Goal: Task Accomplishment & Management: Use online tool/utility

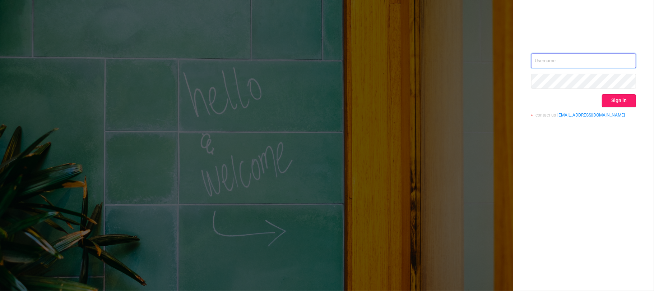
type input "[EMAIL_ADDRESS][DOMAIN_NAME]"
click at [618, 99] on button "Sign in" at bounding box center [619, 100] width 34 height 13
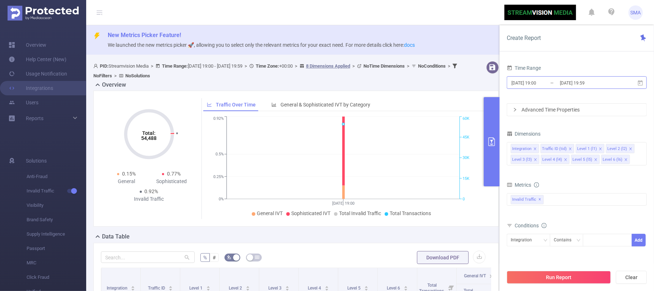
click at [550, 82] on input "[DATE] 19:00" at bounding box center [540, 83] width 58 height 10
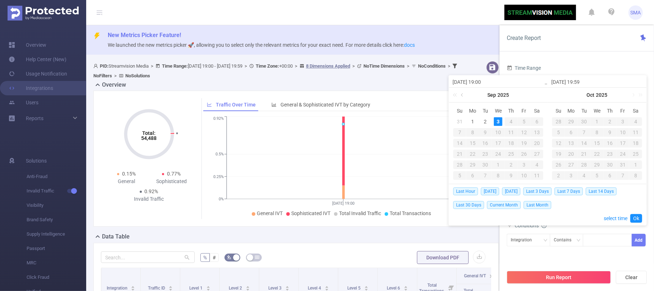
click at [462, 94] on link at bounding box center [462, 95] width 6 height 14
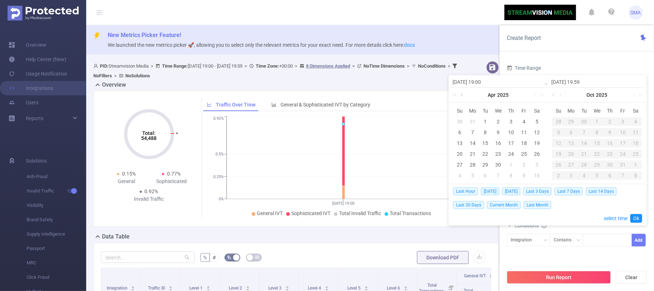
click at [462, 94] on link at bounding box center [462, 95] width 6 height 14
click at [534, 95] on link at bounding box center [534, 95] width 6 height 14
click at [486, 120] on div "1" at bounding box center [485, 121] width 9 height 9
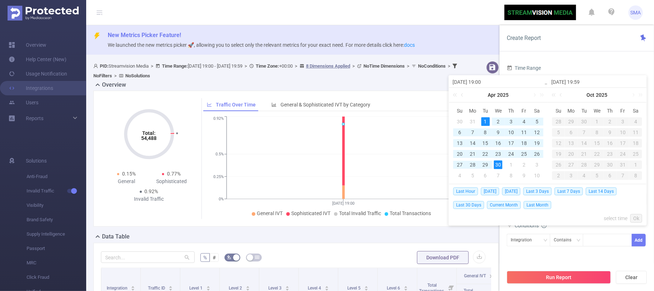
click at [499, 163] on div "30" at bounding box center [498, 164] width 9 height 9
type input "[DATE] 19:00"
type input "[DATE] 19:59"
type input "[DATE] 19:00"
type input "[DATE] 19:59"
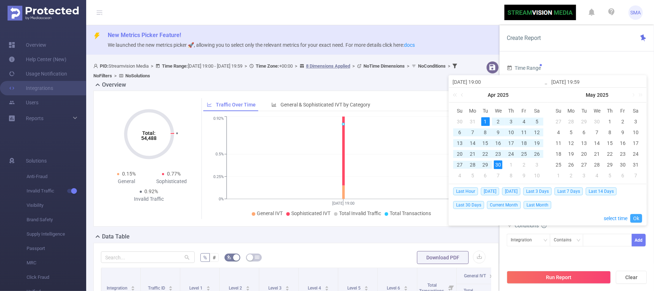
click at [634, 218] on link "Ok" at bounding box center [636, 218] width 12 height 9
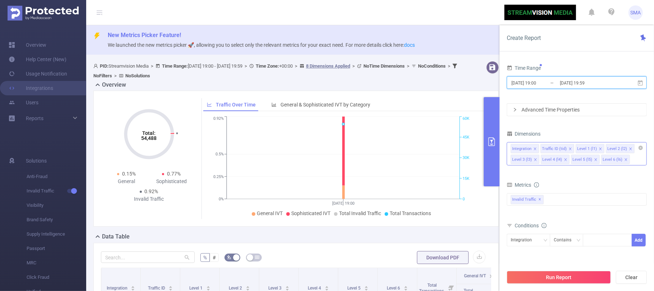
click at [625, 159] on icon "icon: close" at bounding box center [626, 160] width 4 height 4
click at [534, 159] on icon "icon: close" at bounding box center [536, 160] width 4 height 4
click at [579, 275] on button "Run Report" at bounding box center [559, 276] width 104 height 13
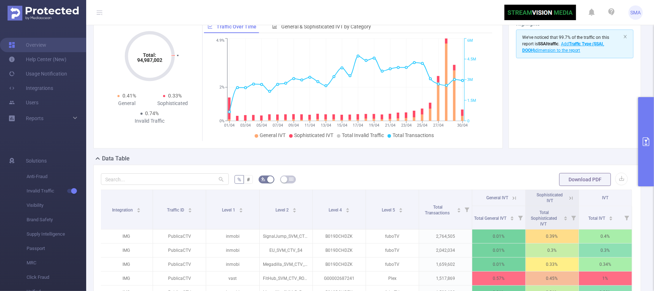
scroll to position [157, 0]
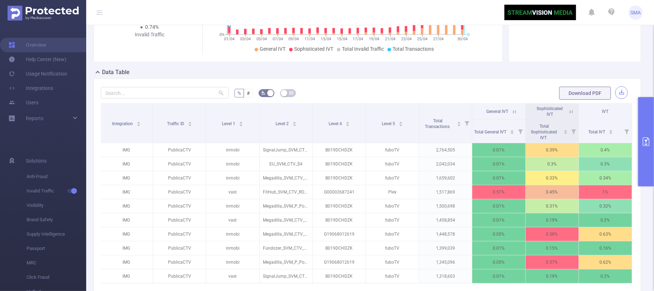
click at [615, 93] on button "button" at bounding box center [621, 92] width 13 height 13
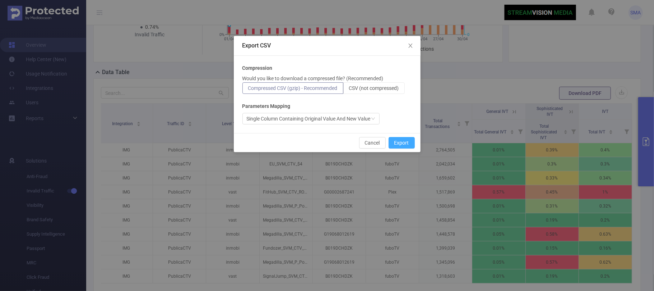
click at [400, 141] on button "Export" at bounding box center [402, 142] width 26 height 11
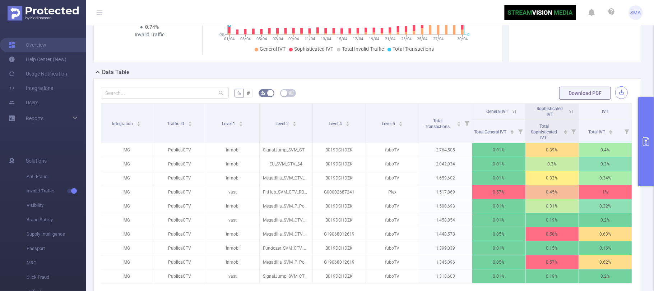
click at [616, 92] on button "button" at bounding box center [621, 92] width 13 height 13
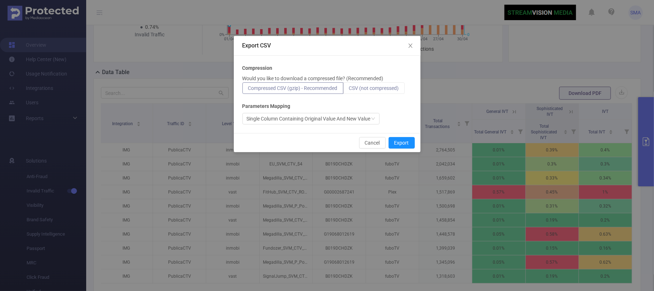
click at [377, 88] on span "CSV (not compressed)" at bounding box center [374, 88] width 50 height 6
click at [349, 90] on input "CSV (not compressed)" at bounding box center [349, 90] width 0 height 0
click at [407, 143] on button "Export" at bounding box center [402, 142] width 26 height 11
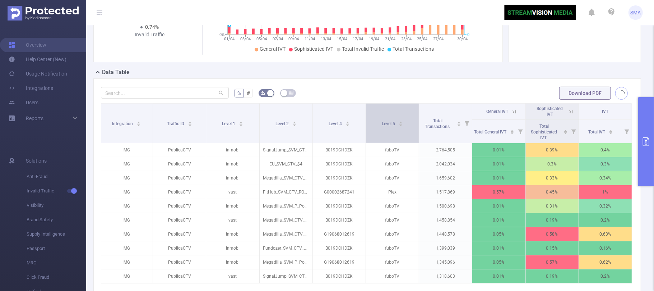
scroll to position [14, 0]
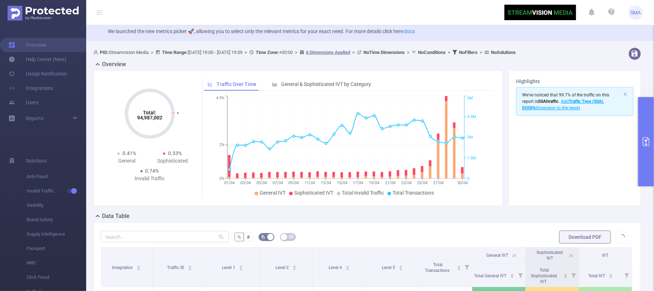
click at [643, 141] on icon "primary" at bounding box center [646, 141] width 6 height 9
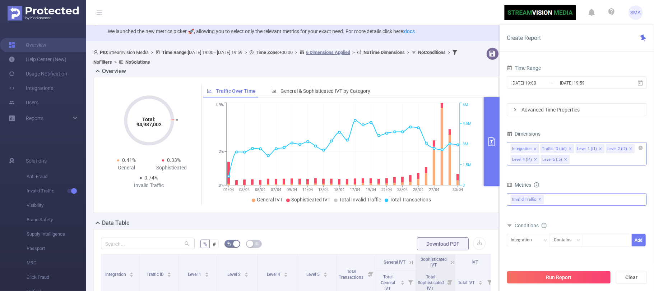
click at [569, 199] on div "Invalid Traffic ✕" at bounding box center [577, 199] width 140 height 13
click at [553, 198] on span "Anti-Fraud" at bounding box center [584, 203] width 123 height 10
click at [584, 276] on button "Run Report" at bounding box center [559, 276] width 104 height 13
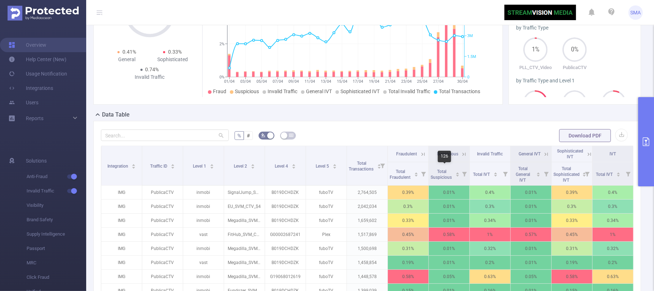
scroll to position [14, 0]
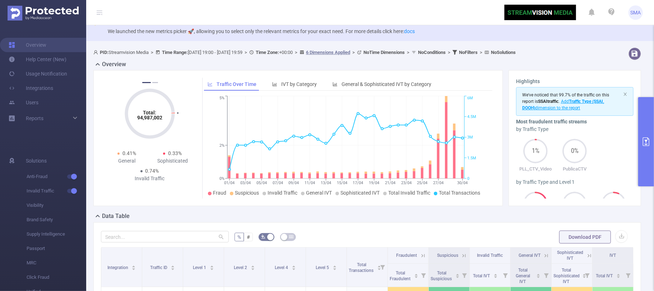
click at [645, 155] on button "primary" at bounding box center [646, 141] width 16 height 89
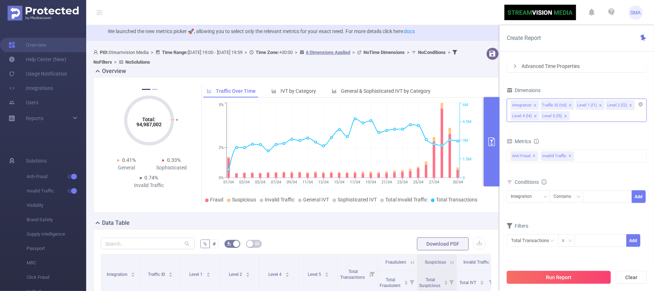
click at [569, 274] on button "Run Report" at bounding box center [559, 276] width 104 height 13
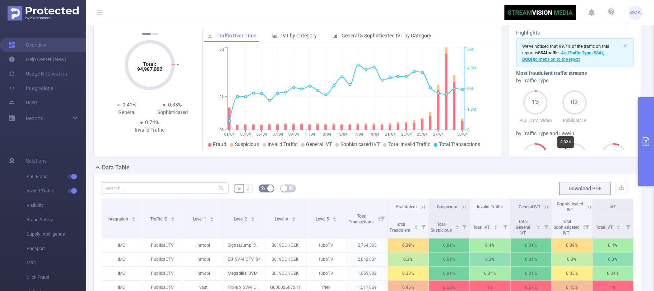
scroll to position [62, 0]
click at [615, 188] on button "button" at bounding box center [621, 188] width 13 height 13
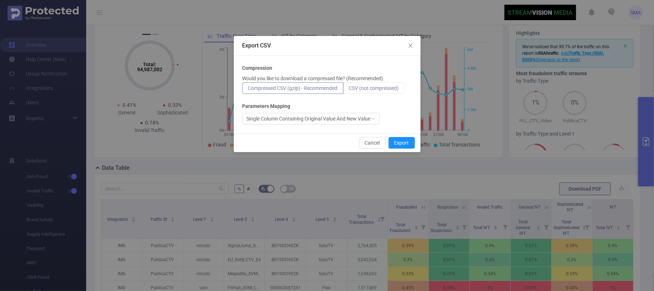
click at [394, 88] on span "CSV (not compressed)" at bounding box center [374, 88] width 50 height 6
click at [349, 90] on input "CSV (not compressed)" at bounding box center [349, 90] width 0 height 0
click at [407, 141] on button "Export" at bounding box center [402, 142] width 26 height 11
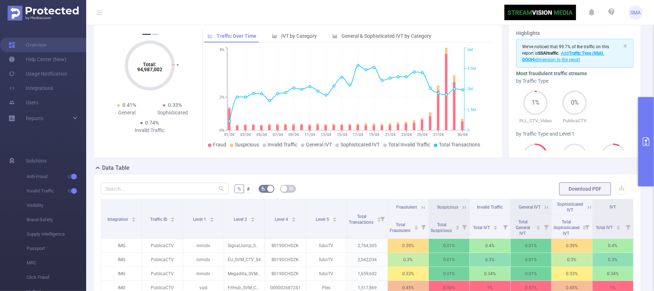
click at [646, 138] on icon "primary" at bounding box center [646, 141] width 9 height 9
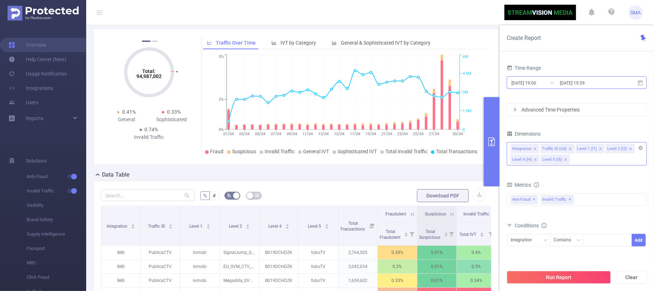
click at [552, 83] on input "[DATE] 19:00" at bounding box center [540, 83] width 58 height 10
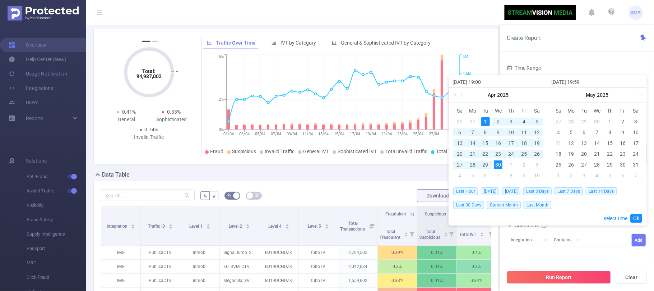
click at [512, 163] on div "1" at bounding box center [511, 164] width 9 height 9
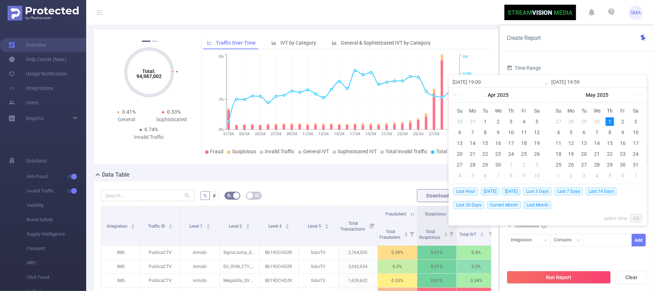
click at [611, 121] on div "1" at bounding box center [609, 121] width 9 height 9
type input "[DATE] 19:00"
type input "[DATE] 19:59"
type input "[DATE] 19:00"
type input "[DATE] 19:59"
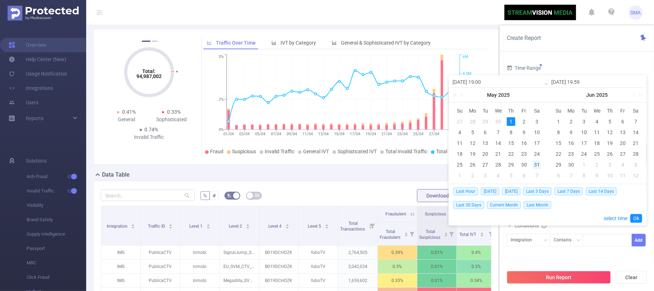
click at [536, 163] on div "31" at bounding box center [537, 164] width 9 height 9
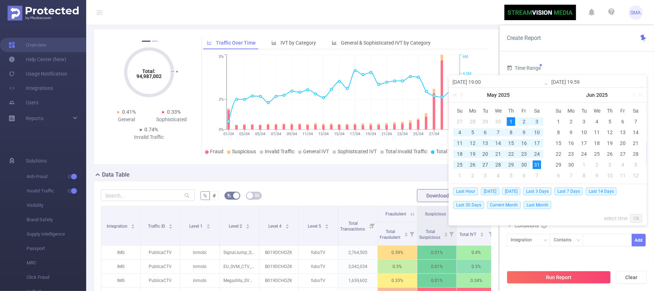
click at [511, 120] on div "1" at bounding box center [511, 121] width 9 height 9
type input "[DATE] 19:59"
click at [637, 217] on link "Ok" at bounding box center [636, 218] width 12 height 9
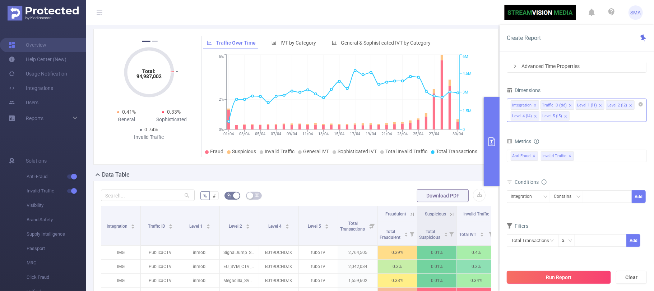
click at [569, 274] on button "Run Report" at bounding box center [559, 276] width 104 height 13
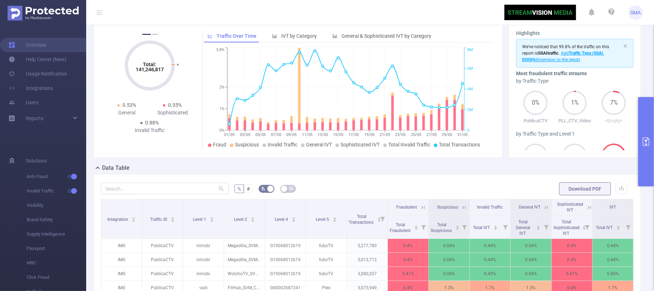
click at [648, 150] on button "primary" at bounding box center [646, 141] width 16 height 89
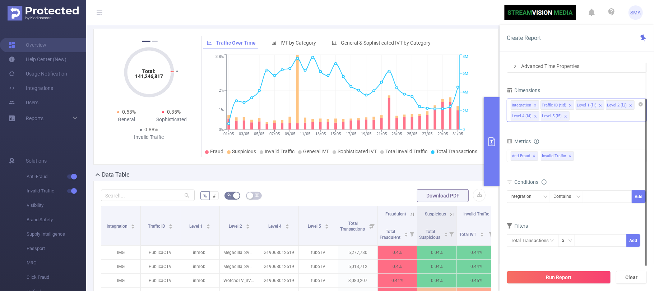
click at [456, 170] on div "Total: 141,246,817 Total: 141,246,817 0.53% Fraudulent 0.35% Suspicious 0.88% I…" at bounding box center [295, 99] width 411 height 141
click at [463, 173] on div "Data Table" at bounding box center [298, 175] width 411 height 10
click at [492, 143] on icon "primary" at bounding box center [491, 141] width 9 height 9
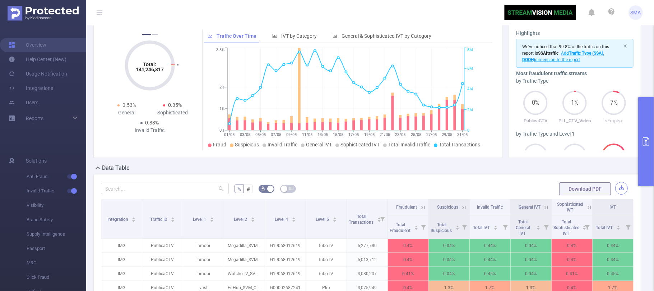
click at [615, 189] on button "button" at bounding box center [621, 188] width 13 height 13
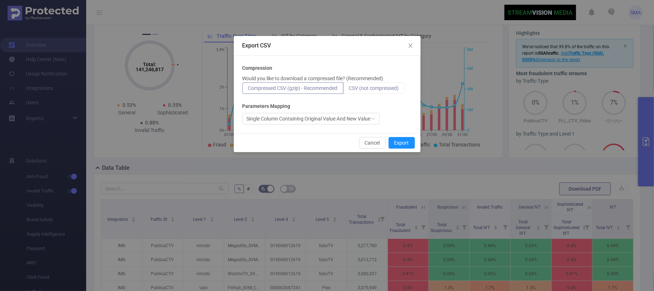
click at [387, 88] on span "CSV (not compressed)" at bounding box center [374, 88] width 50 height 6
click at [349, 90] on input "CSV (not compressed)" at bounding box center [349, 90] width 0 height 0
click at [405, 141] on button "Export" at bounding box center [402, 142] width 26 height 11
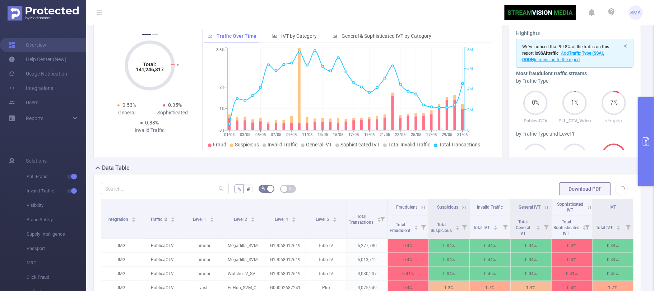
click at [647, 143] on icon "primary" at bounding box center [646, 141] width 9 height 9
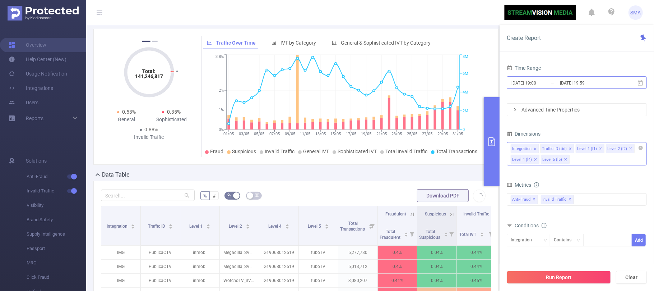
click at [553, 82] on input "[DATE] 19:00" at bounding box center [540, 83] width 58 height 10
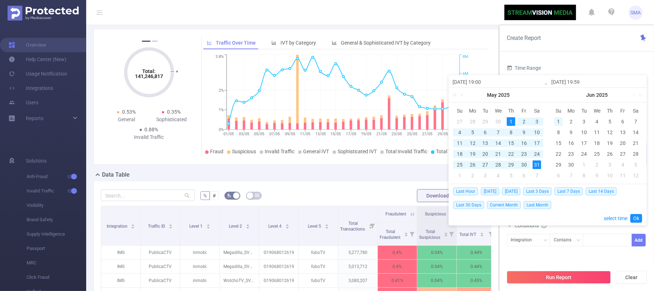
click at [559, 119] on div "1" at bounding box center [558, 121] width 9 height 9
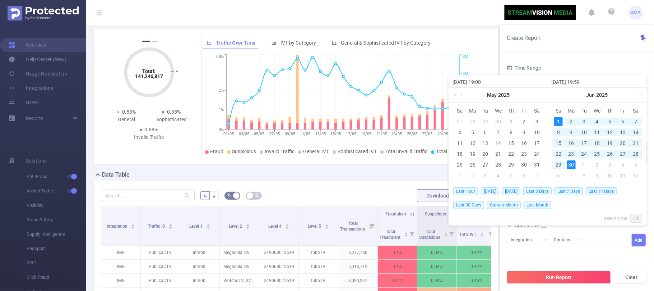
click at [573, 163] on div "30" at bounding box center [571, 164] width 9 height 9
type input "[DATE] 19:00"
type input "[DATE] 19:59"
type input "[DATE] 19:00"
type input "[DATE] 19:59"
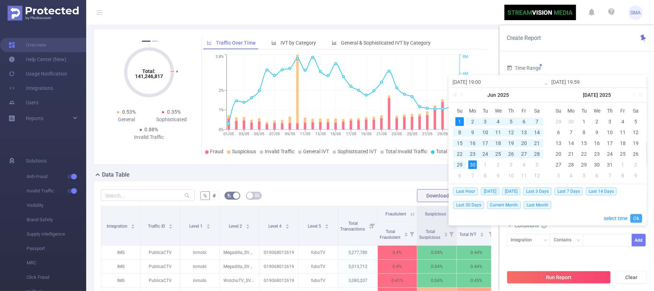
click at [637, 218] on link "Ok" at bounding box center [636, 218] width 12 height 9
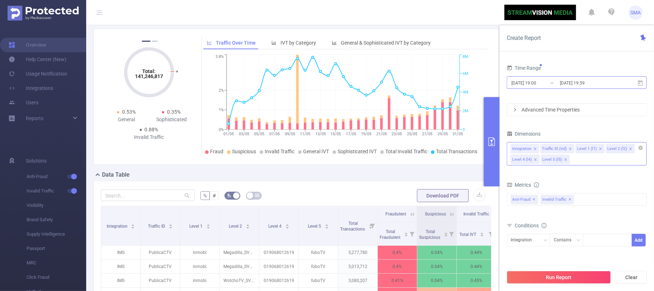
click at [552, 82] on input "[DATE] 19:00" at bounding box center [540, 83] width 58 height 10
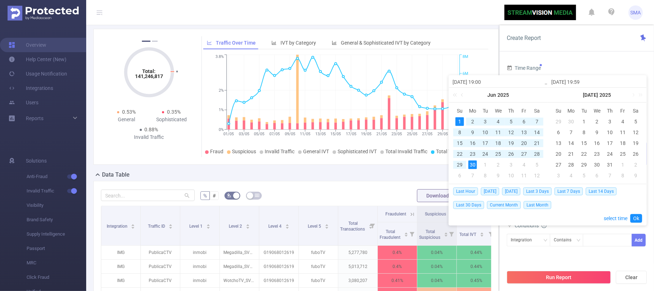
click at [460, 121] on div "1" at bounding box center [459, 121] width 9 height 9
click at [473, 164] on div "30" at bounding box center [472, 164] width 9 height 9
click at [638, 219] on link "Ok" at bounding box center [636, 218] width 12 height 9
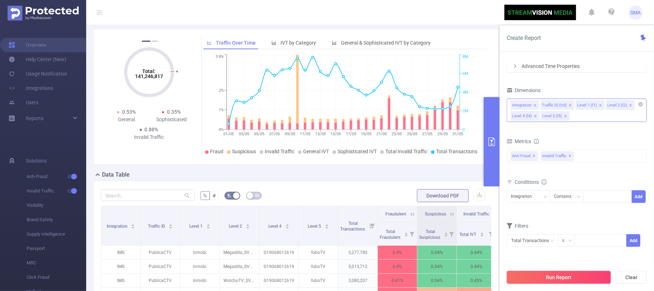
click at [563, 274] on button "Run Report" at bounding box center [559, 276] width 104 height 13
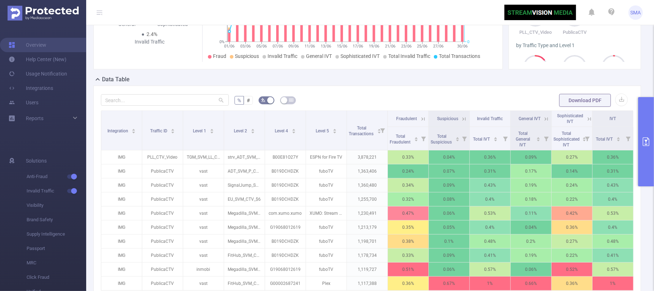
scroll to position [14, 0]
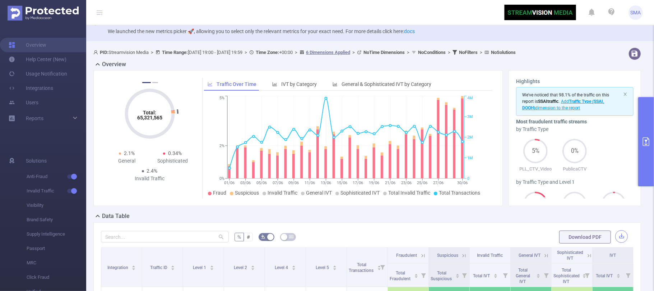
click at [615, 236] on button "button" at bounding box center [621, 236] width 13 height 13
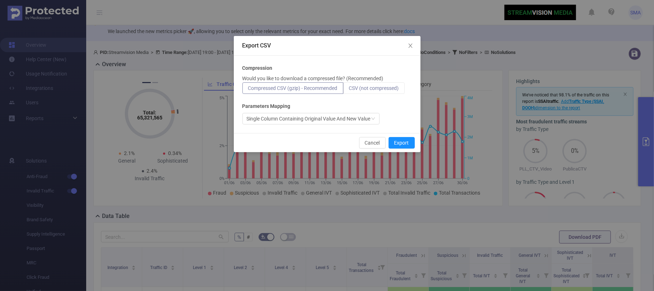
click at [377, 87] on span "CSV (not compressed)" at bounding box center [374, 88] width 50 height 6
click at [349, 90] on input "CSV (not compressed)" at bounding box center [349, 90] width 0 height 0
click at [404, 140] on button "Export" at bounding box center [402, 142] width 26 height 11
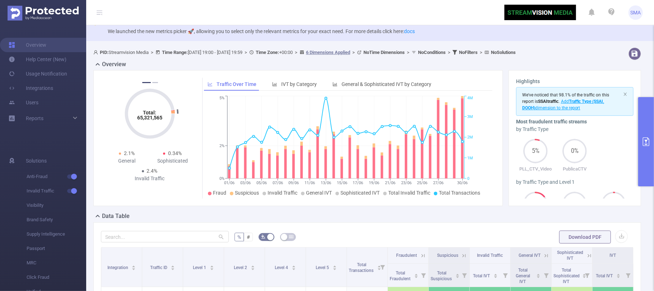
click at [647, 127] on button "primary" at bounding box center [646, 141] width 16 height 89
